Goal: Browse casually

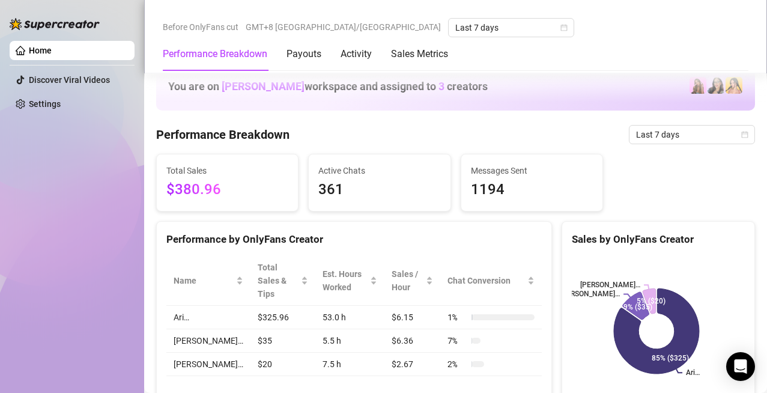
scroll to position [757, 0]
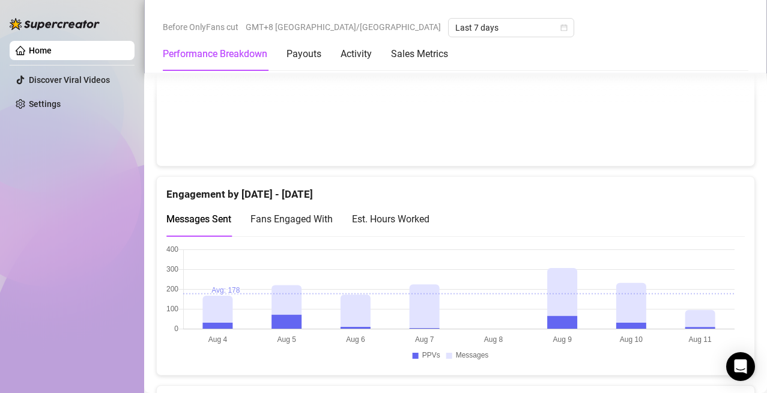
click at [274, 218] on span "Fans Engaged With" at bounding box center [291, 218] width 82 height 11
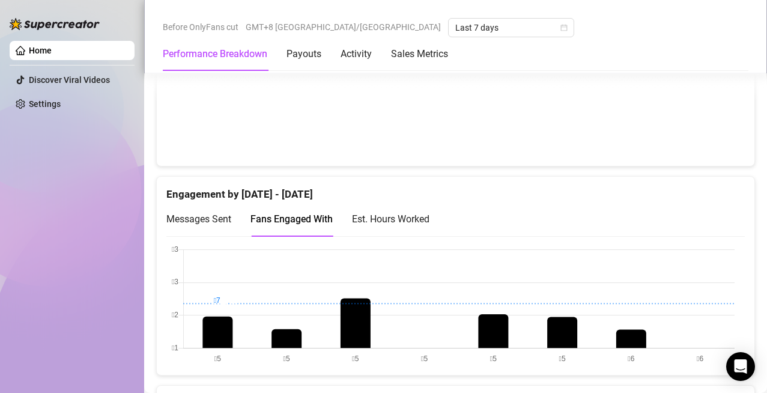
click at [183, 220] on span "Messages Sent" at bounding box center [198, 218] width 65 height 11
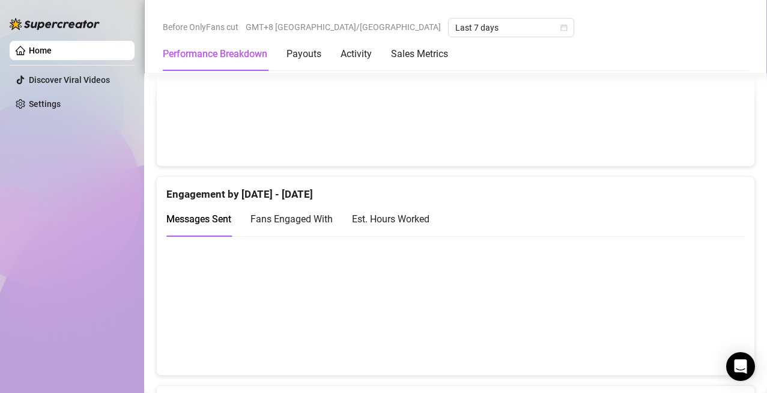
click at [274, 212] on div "Fans Engaged With" at bounding box center [291, 218] width 82 height 15
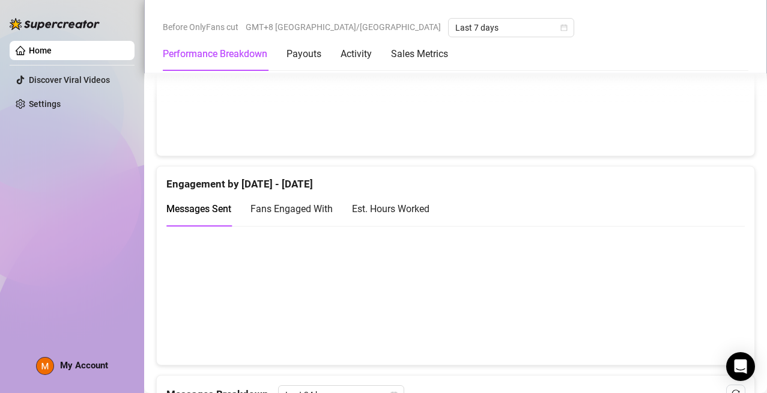
scroll to position [819, 0]
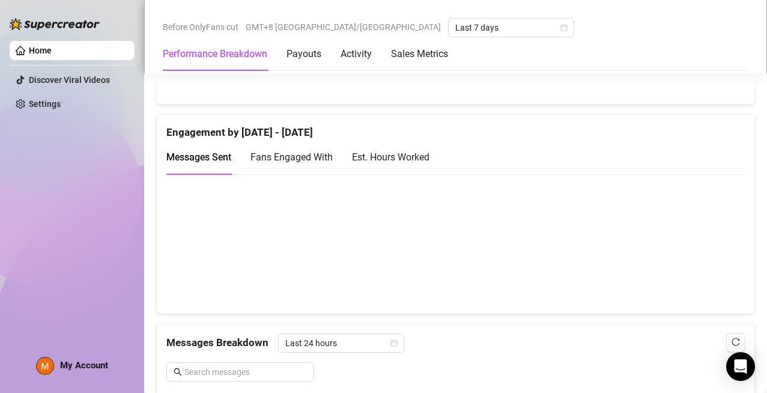
click at [283, 159] on span "Fans Engaged With" at bounding box center [291, 156] width 82 height 11
